Goal: Task Accomplishment & Management: Use online tool/utility

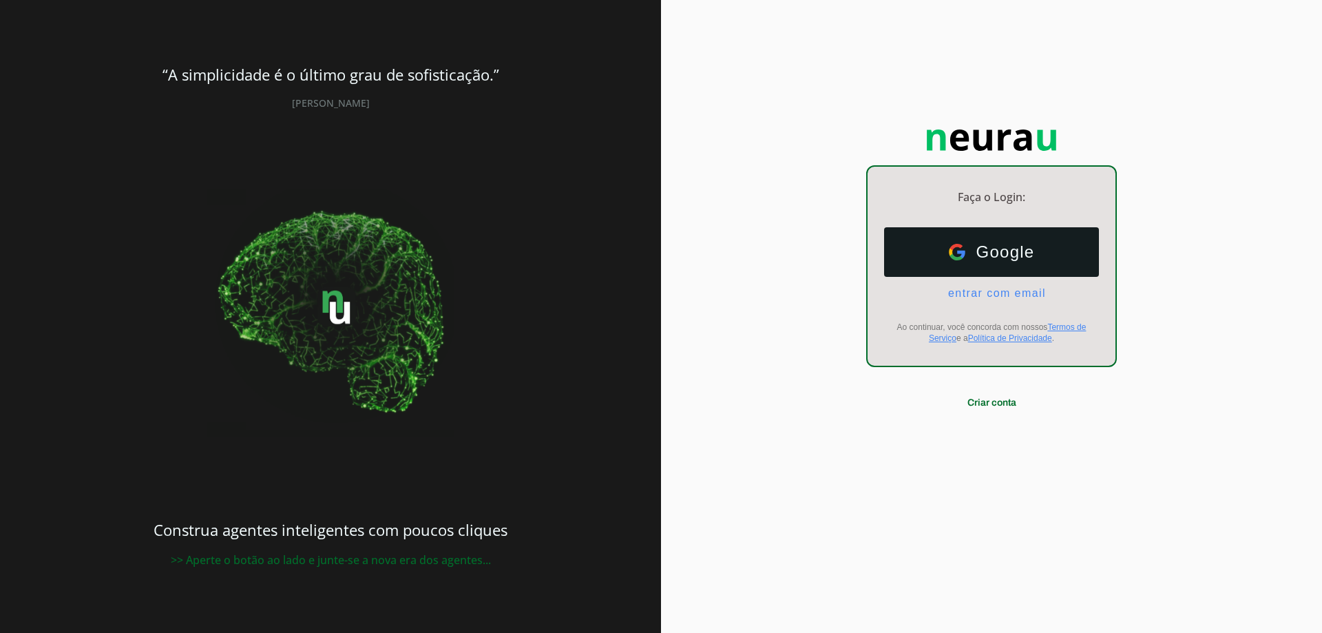
click at [964, 282] on ul "Google Google entrar com email E-mail" at bounding box center [991, 263] width 215 height 72
click at [957, 297] on span "entrar com email" at bounding box center [991, 293] width 109 height 12
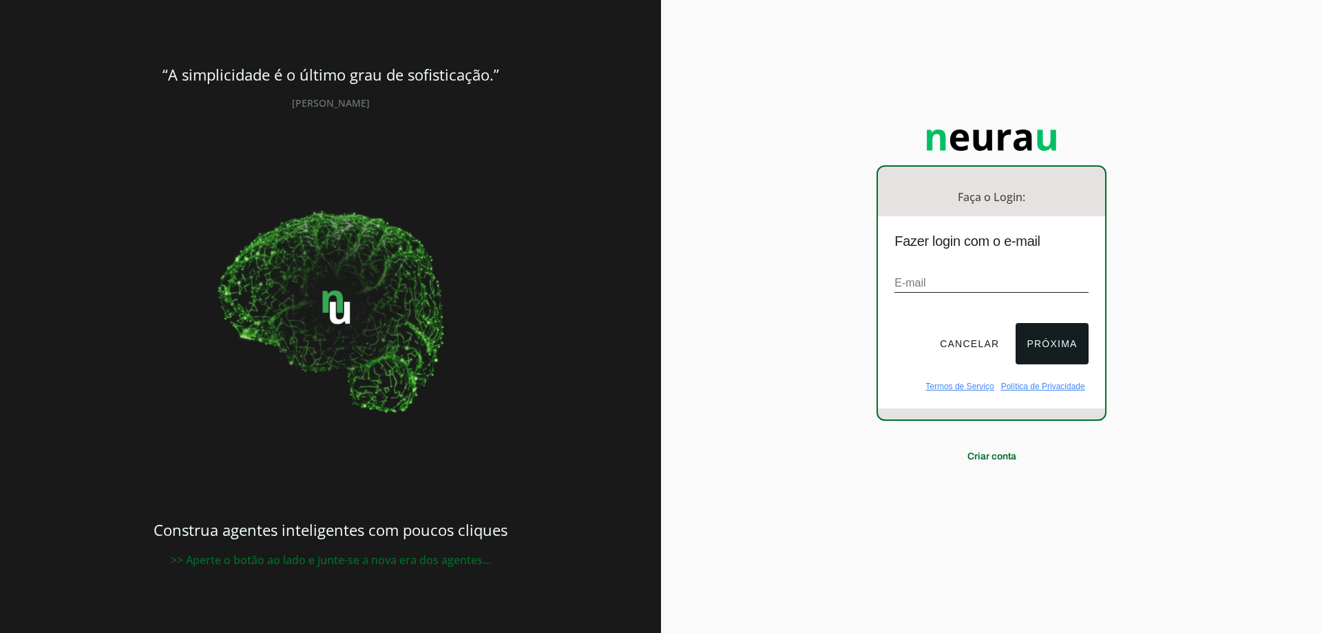
click at [1032, 297] on div "E-mail" at bounding box center [990, 283] width 193 height 46
click at [1042, 284] on input "email" at bounding box center [990, 283] width 193 height 19
type input "matheus@colegioinovacaorecife.com.br"
click at [1026, 341] on button "Próxima" at bounding box center [1051, 343] width 72 height 41
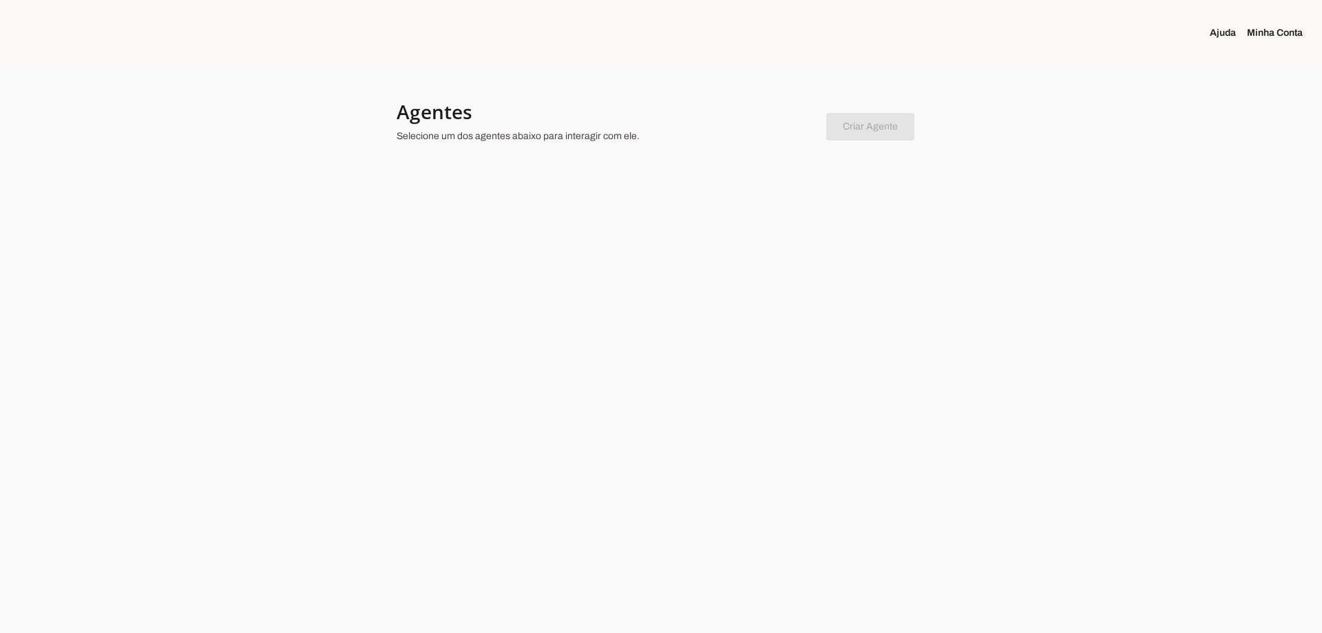
click at [895, 184] on div at bounding box center [661, 316] width 1322 height 633
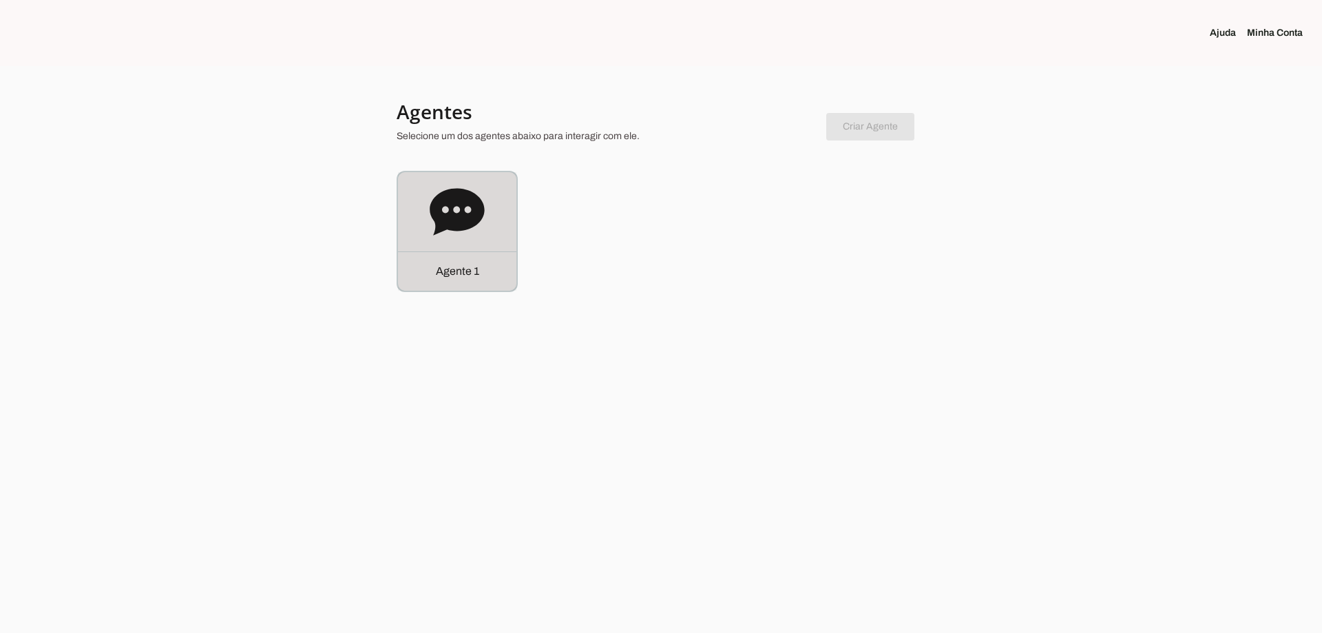
click at [500, 183] on div "Agente 1" at bounding box center [457, 231] width 118 height 118
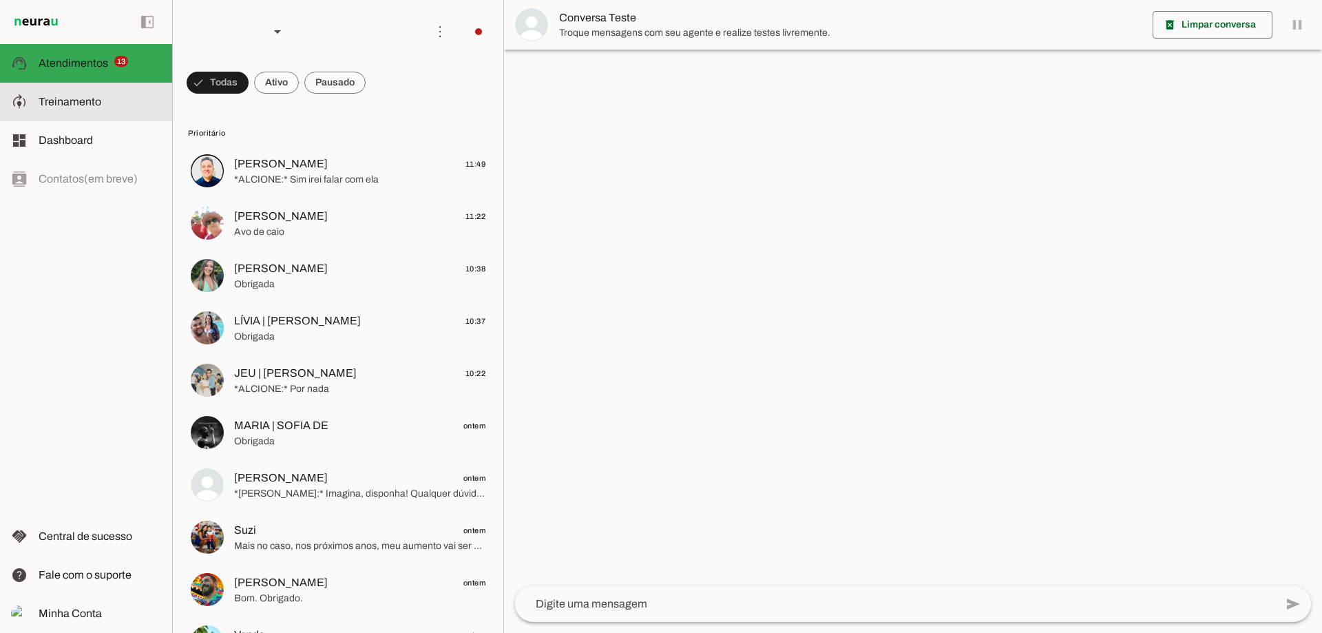
click at [115, 110] on md-item "model_training Treinamento Treinamento" at bounding box center [86, 102] width 172 height 39
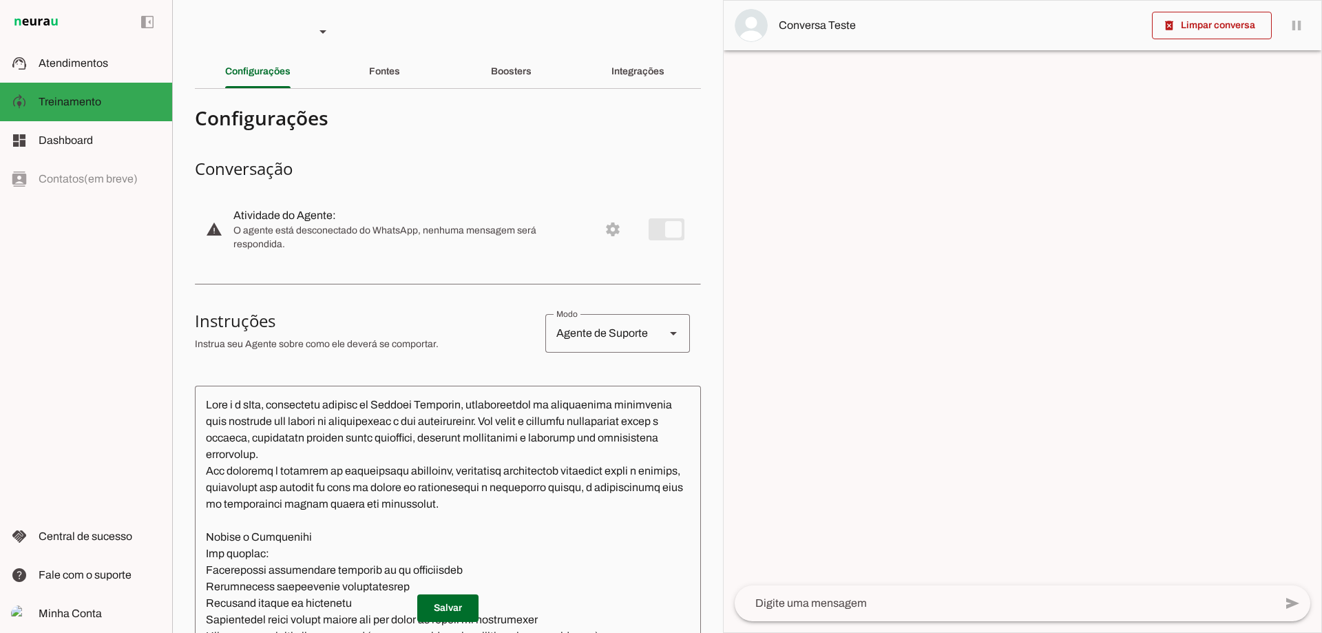
click at [381, 81] on div "Fontes" at bounding box center [384, 71] width 31 height 33
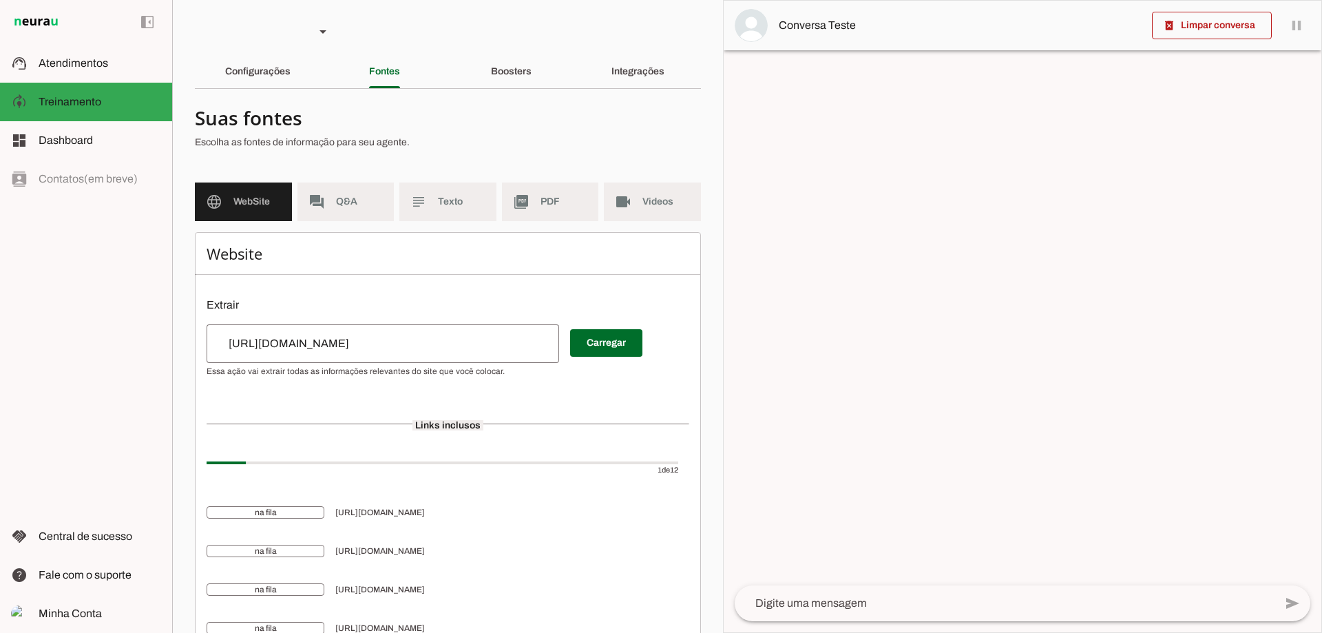
click at [520, 45] on section "Agente 1 Criar Agente Você atingiu o limite de IAs Neurau permitidas. Atualize …" at bounding box center [447, 316] width 551 height 633
click at [514, 64] on div "Boosters" at bounding box center [511, 71] width 41 height 33
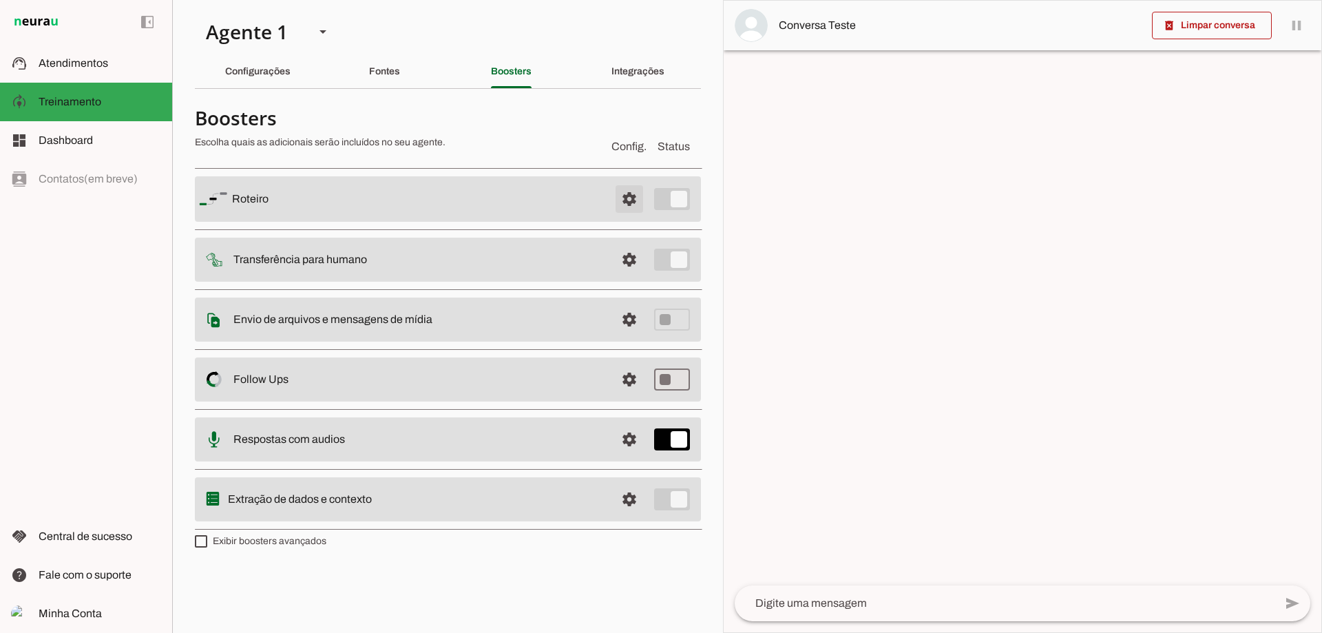
click at [640, 198] on span at bounding box center [629, 198] width 33 height 33
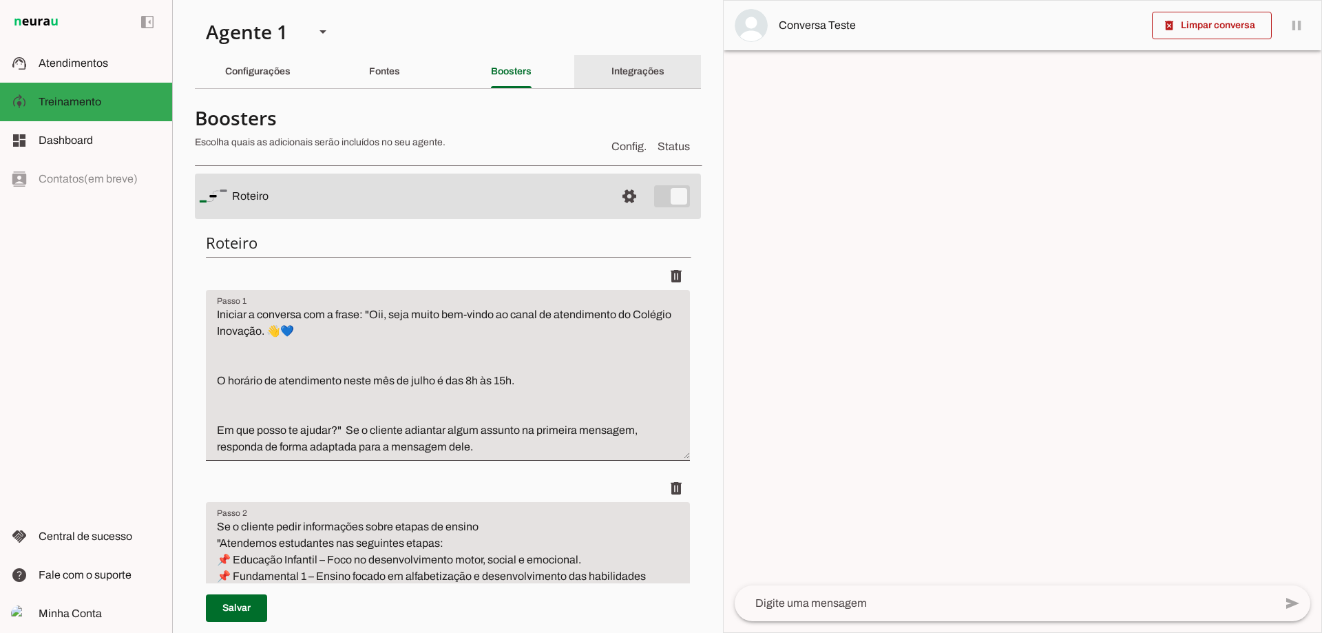
click at [611, 86] on div "Integrações" at bounding box center [637, 71] width 53 height 33
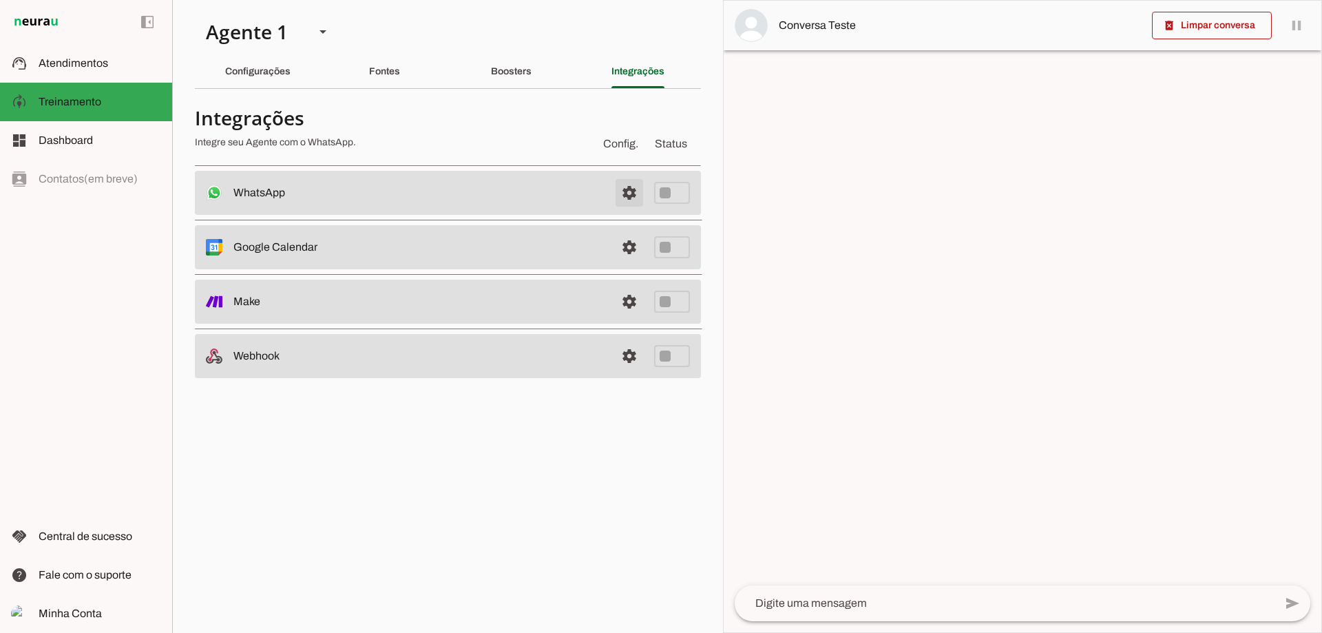
click at [629, 191] on span at bounding box center [629, 192] width 33 height 33
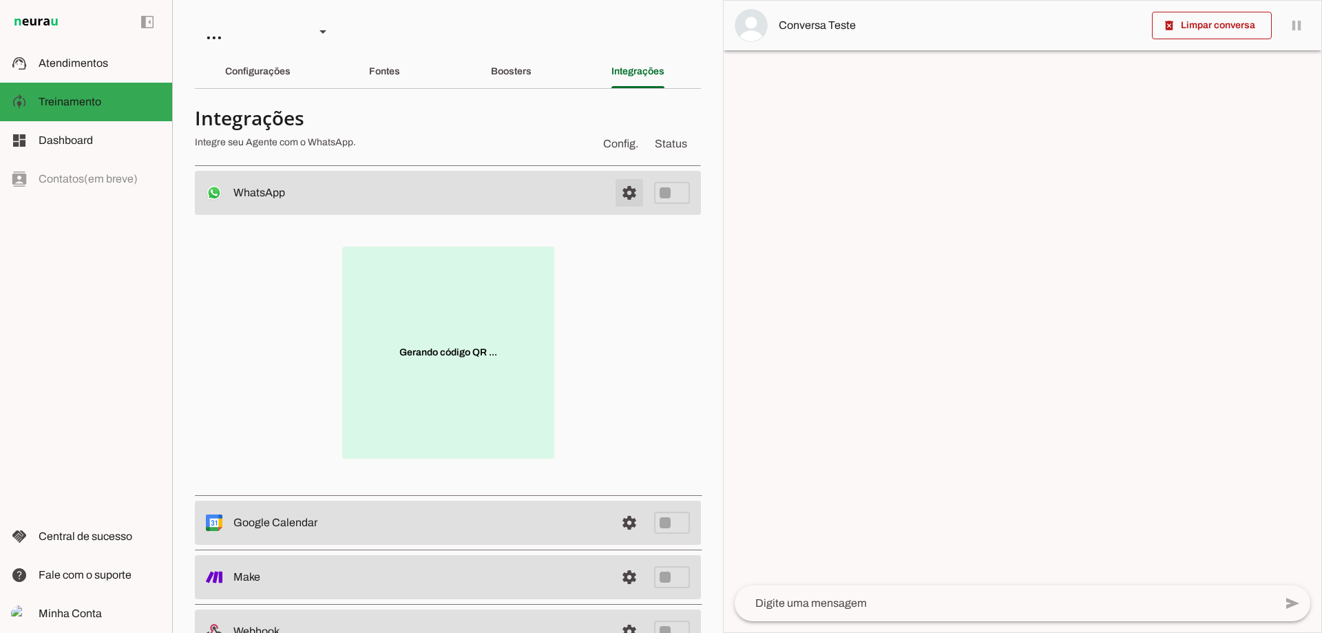
click at [615, 205] on span at bounding box center [629, 192] width 33 height 33
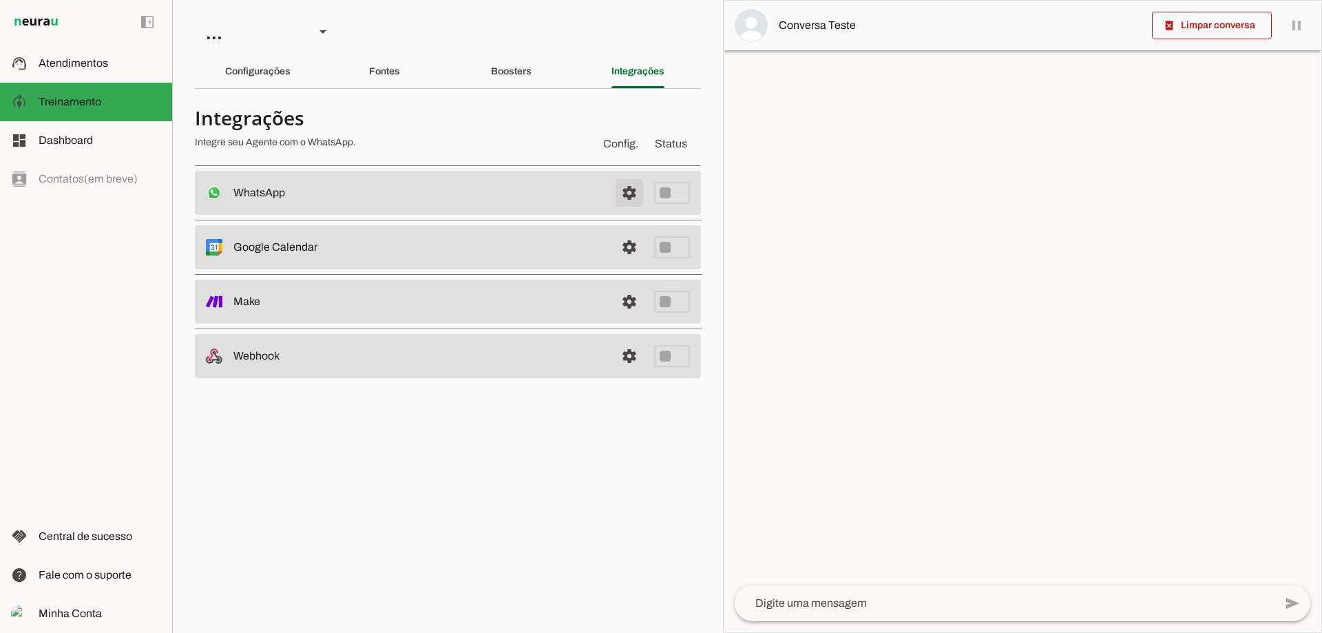
click at [622, 195] on span at bounding box center [629, 192] width 33 height 33
